Goal: Task Accomplishment & Management: Manage account settings

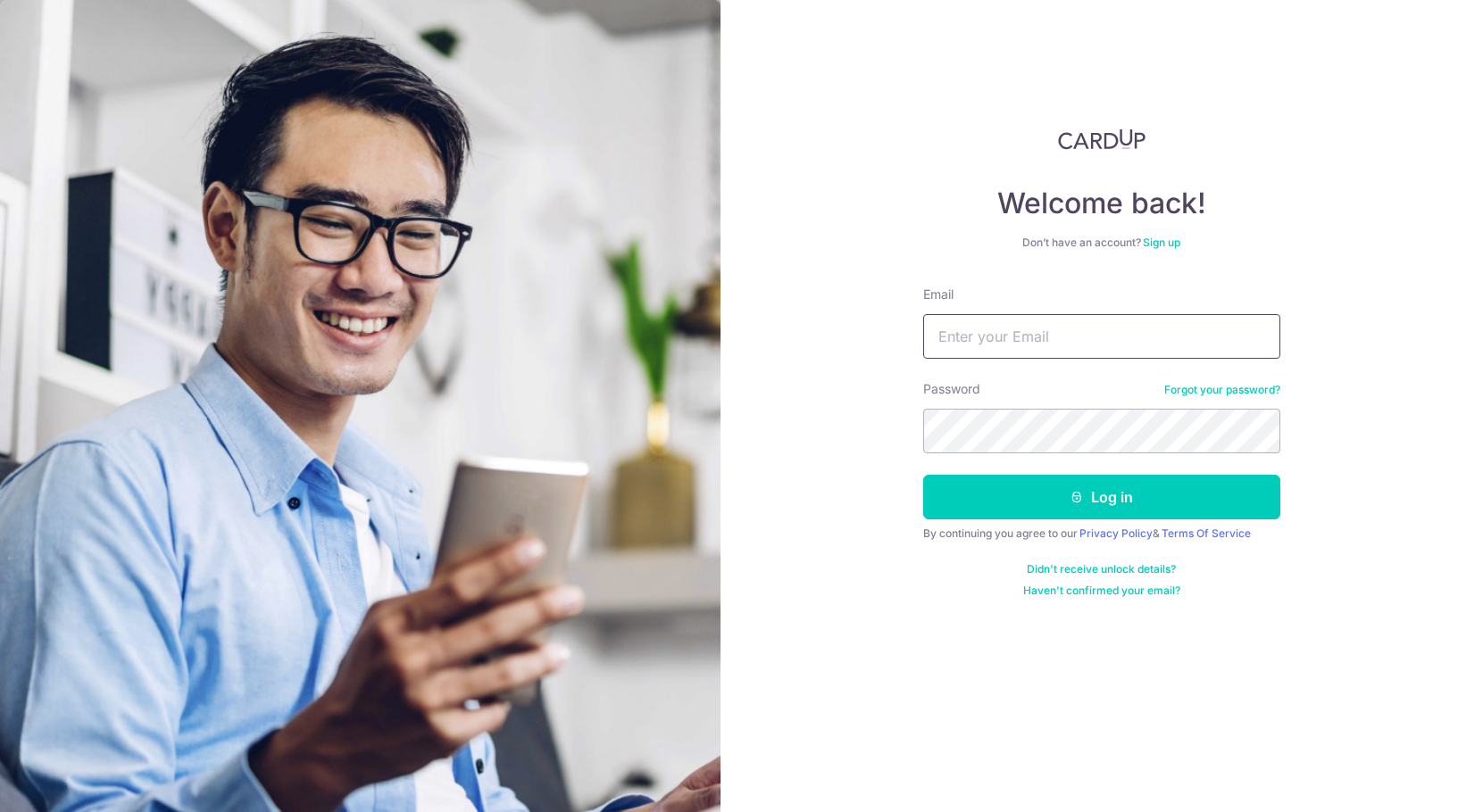
click at [1095, 342] on input "Email" at bounding box center [1102, 336] width 357 height 45
type input "[EMAIL_ADDRESS][DOMAIN_NAME]"
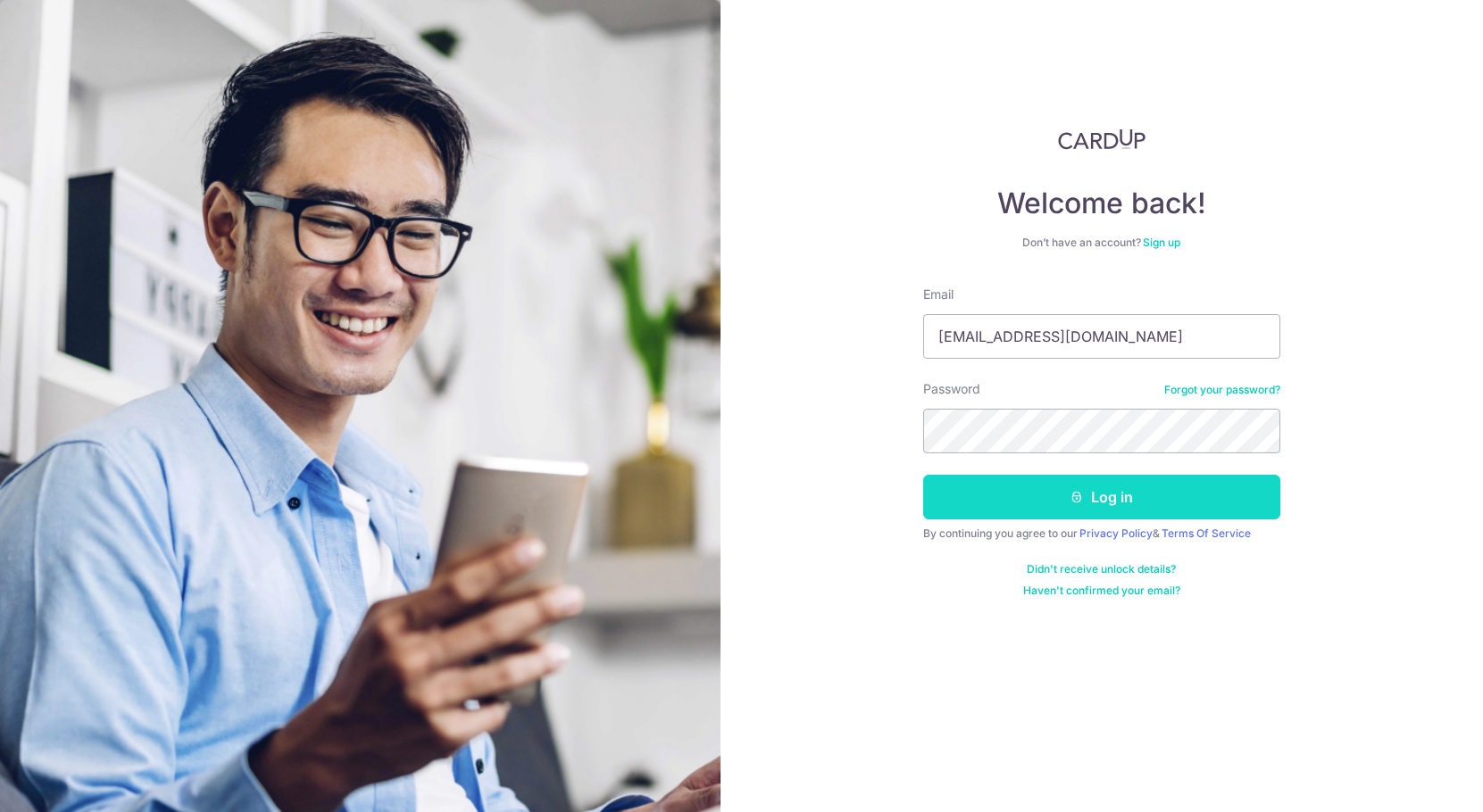
click at [1121, 505] on button "Log in" at bounding box center [1102, 497] width 357 height 45
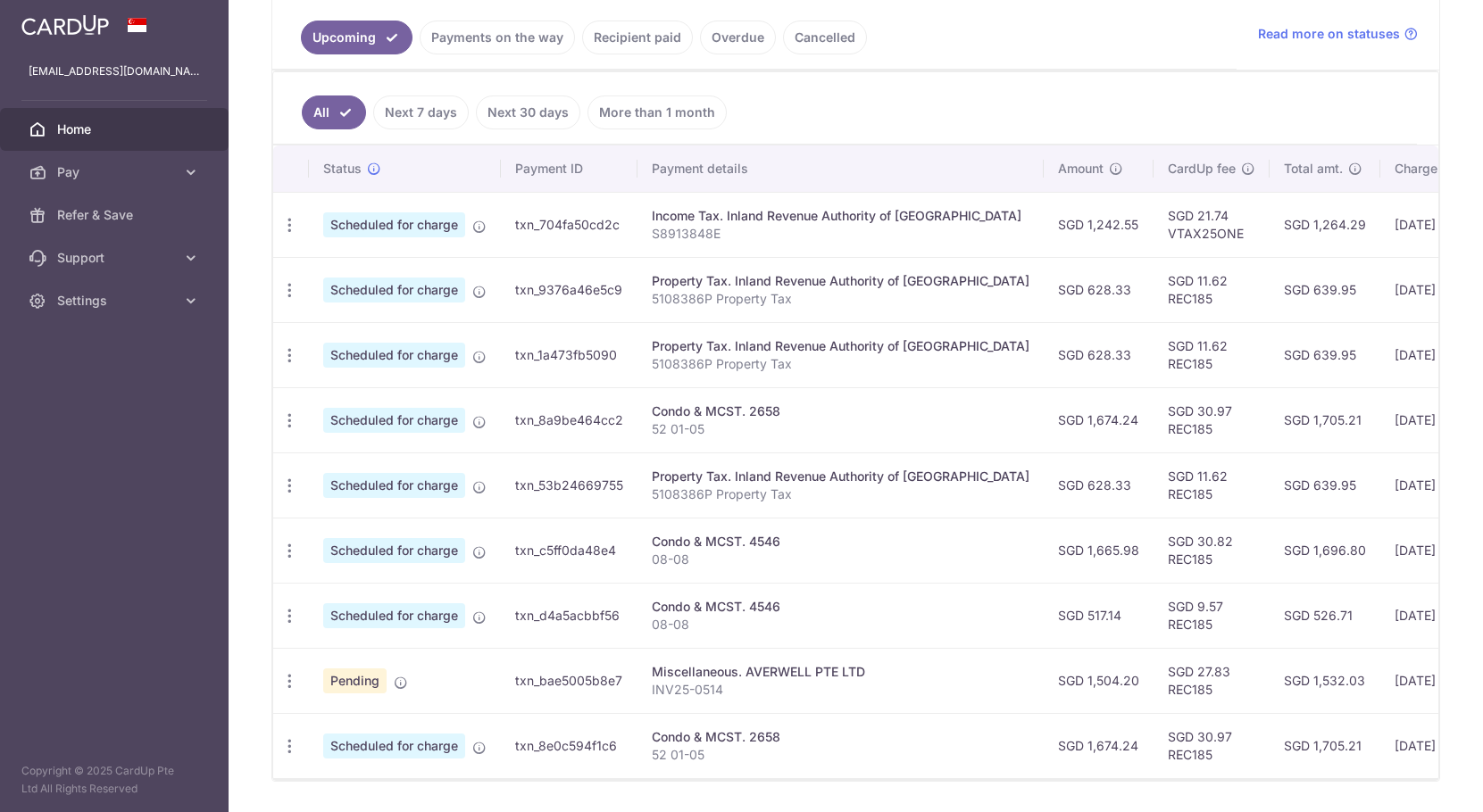
scroll to position [446, 0]
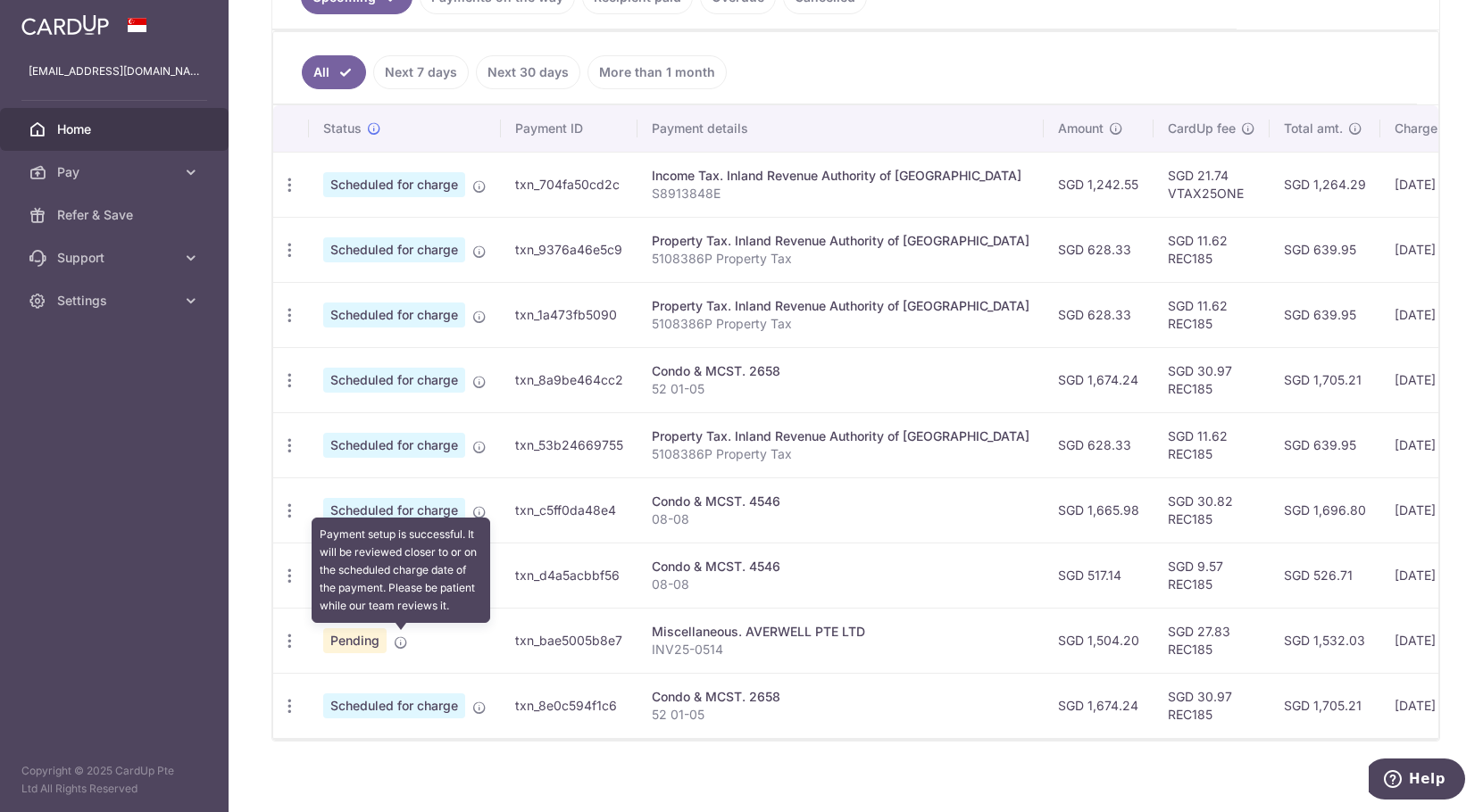
click at [398, 646] on icon at bounding box center [400, 643] width 14 height 14
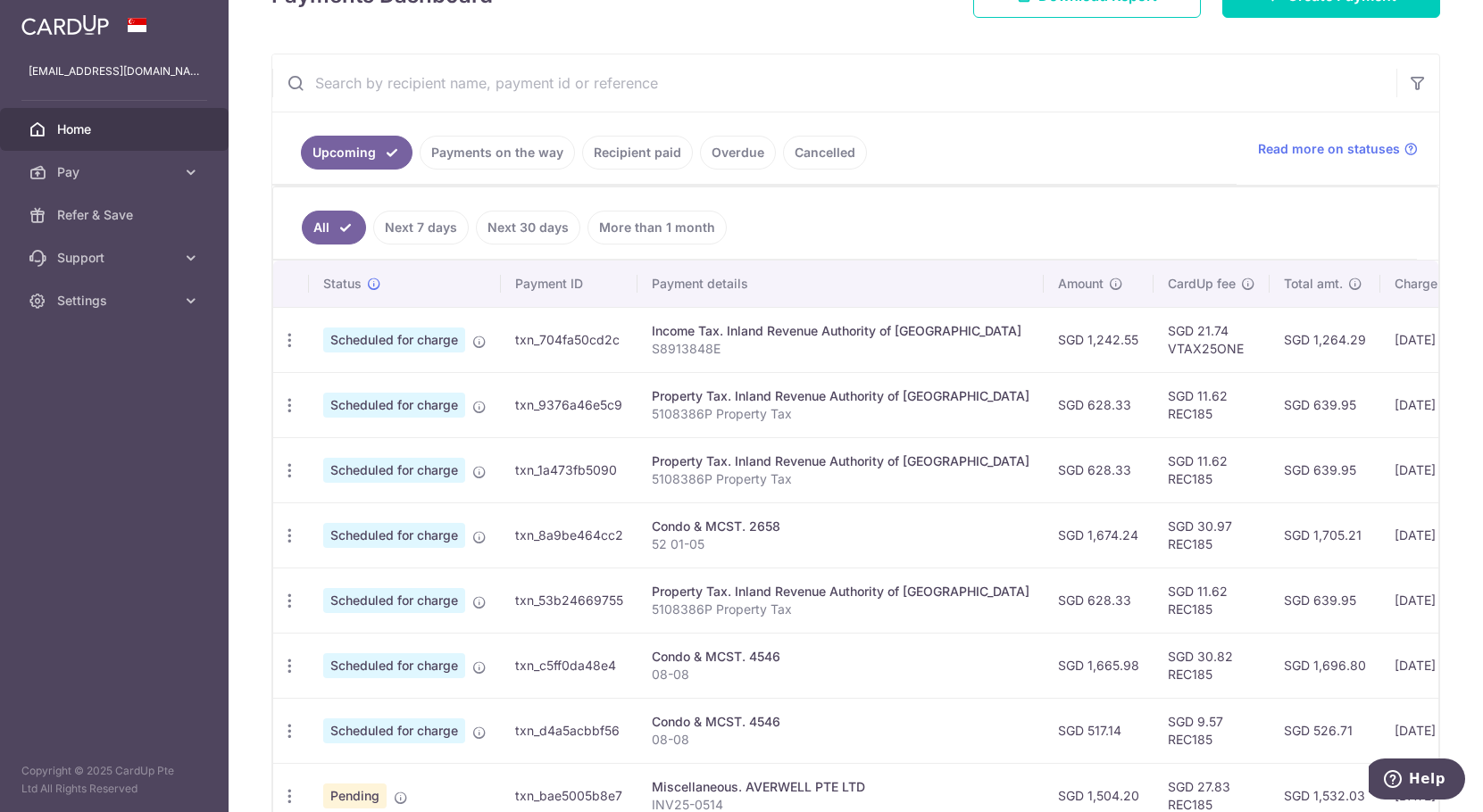
scroll to position [290, 0]
click at [505, 152] on link "Payments on the way" at bounding box center [497, 153] width 155 height 34
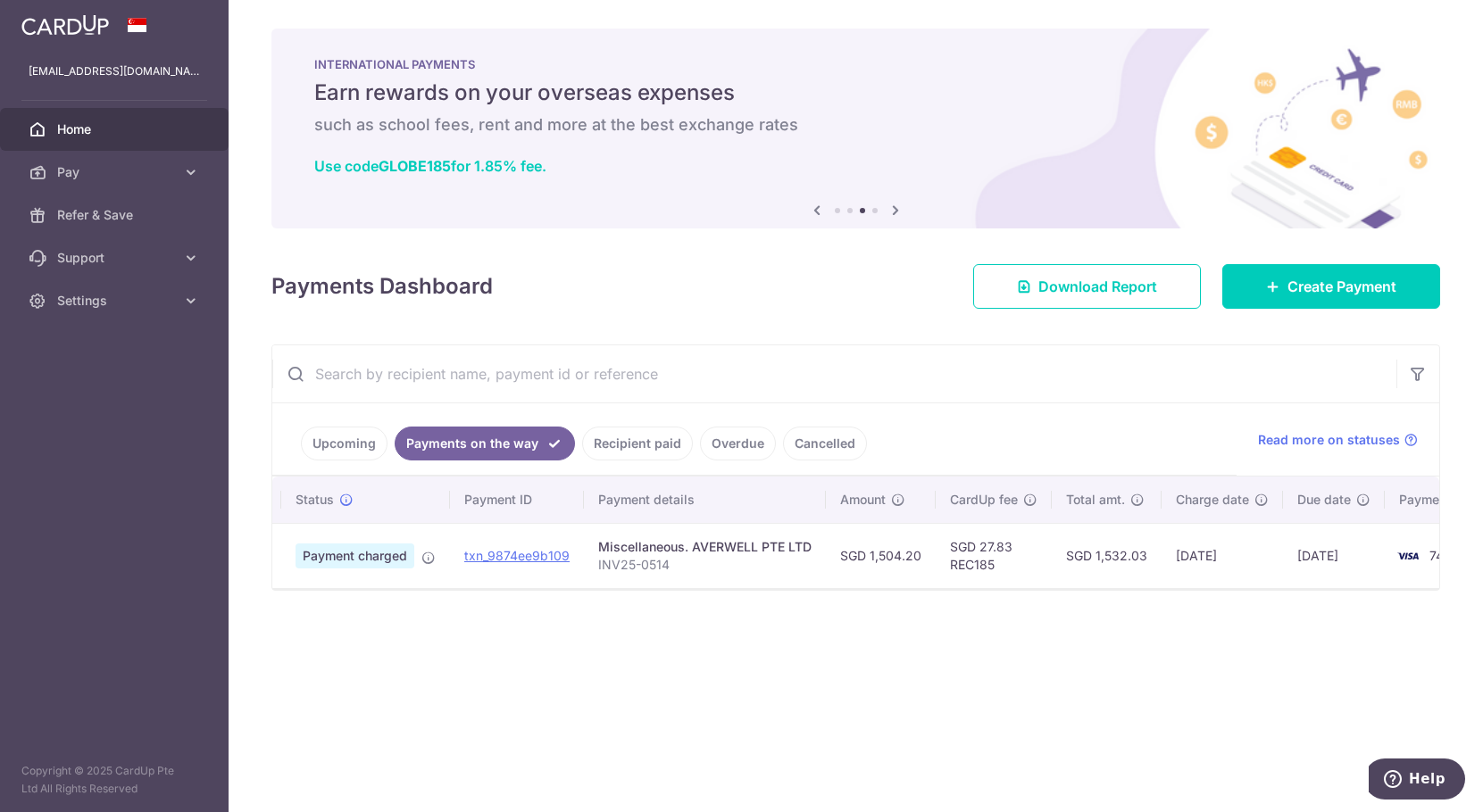
scroll to position [0, 0]
